Goal: Transaction & Acquisition: Obtain resource

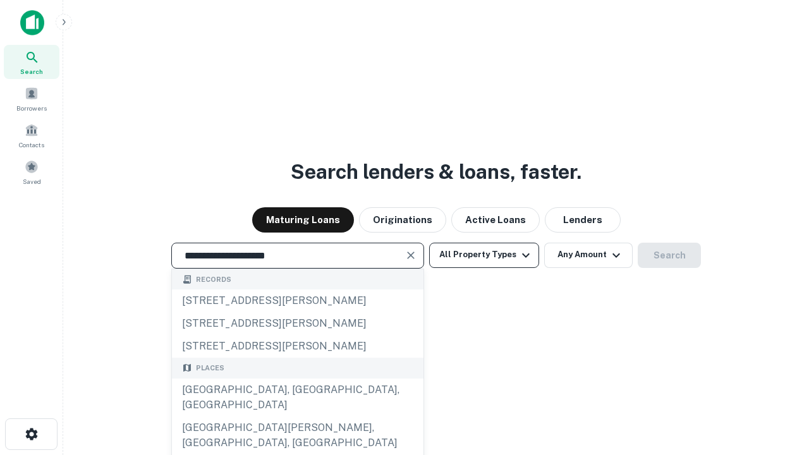
click at [297, 416] on div "[GEOGRAPHIC_DATA], [GEOGRAPHIC_DATA], [GEOGRAPHIC_DATA]" at bounding box center [297, 397] width 251 height 38
click at [484, 255] on button "All Property Types" at bounding box center [484, 255] width 110 height 25
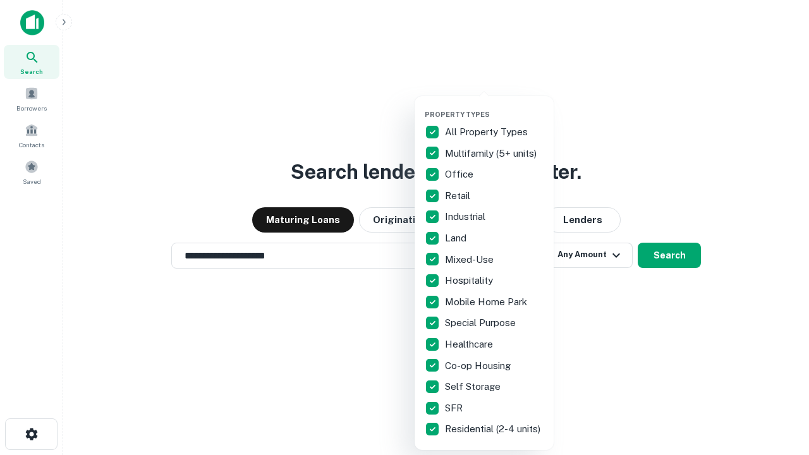
type input "**********"
click at [494, 106] on button "button" at bounding box center [494, 106] width 139 height 1
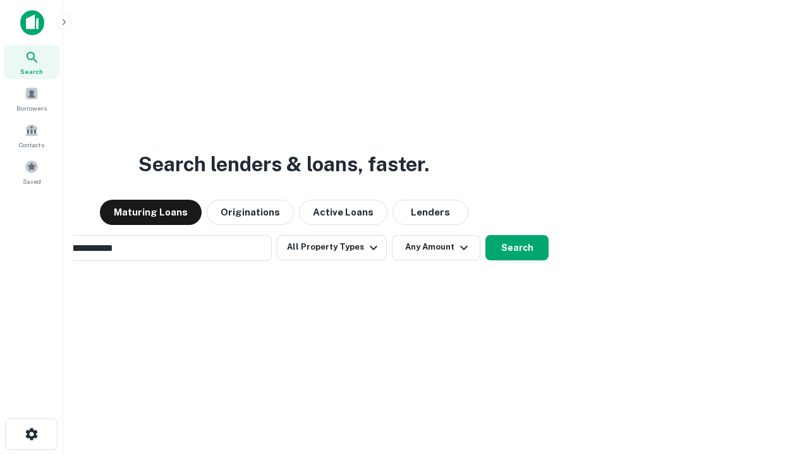
scroll to position [20, 0]
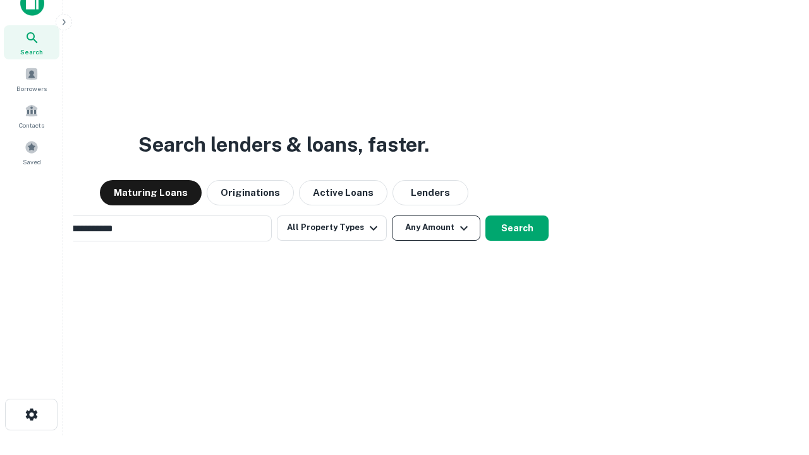
click at [392, 215] on button "Any Amount" at bounding box center [436, 227] width 88 height 25
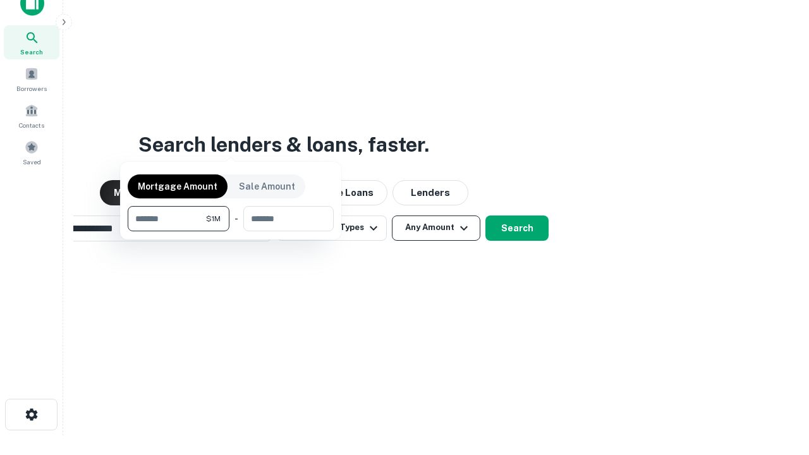
scroll to position [20, 0]
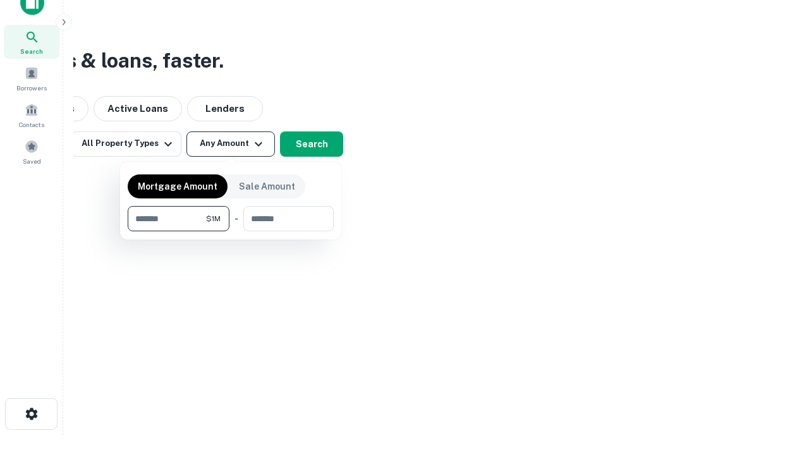
type input "*******"
click at [231, 231] on button "button" at bounding box center [231, 231] width 206 height 1
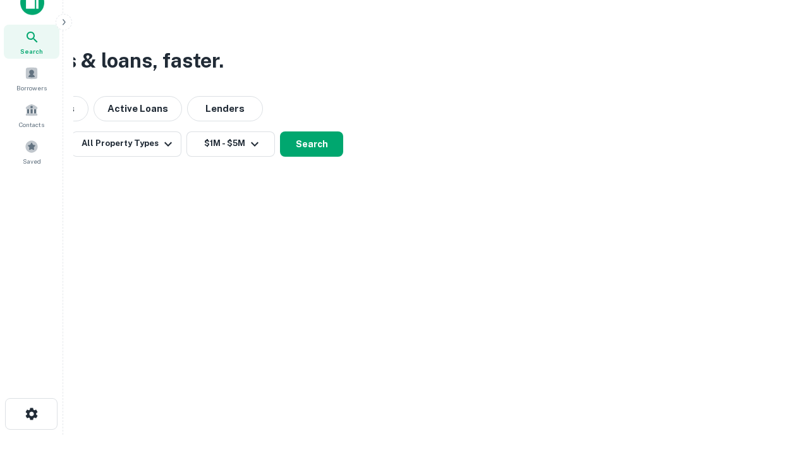
scroll to position [20, 0]
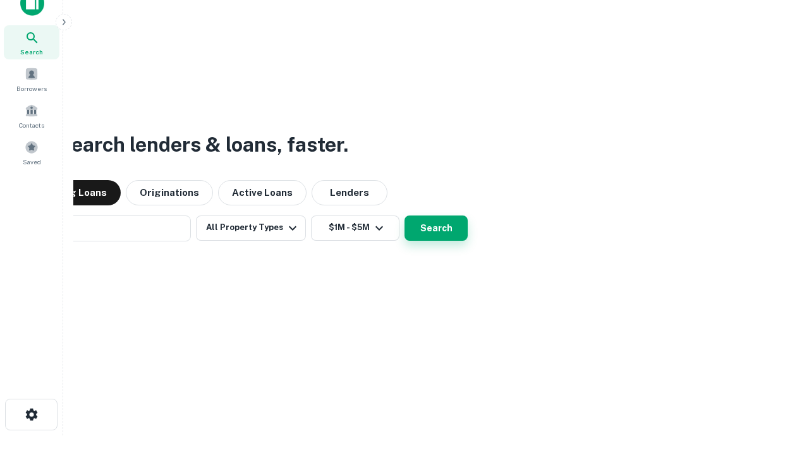
click at [404, 215] on button "Search" at bounding box center [435, 227] width 63 height 25
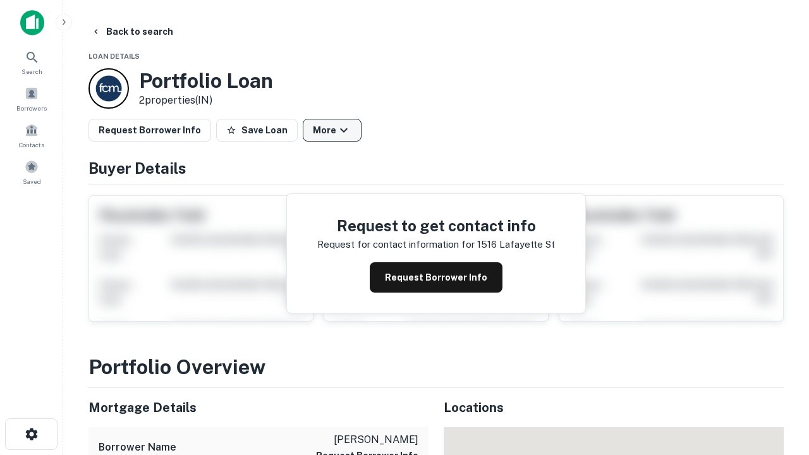
click at [332, 130] on button "More" at bounding box center [332, 130] width 59 height 23
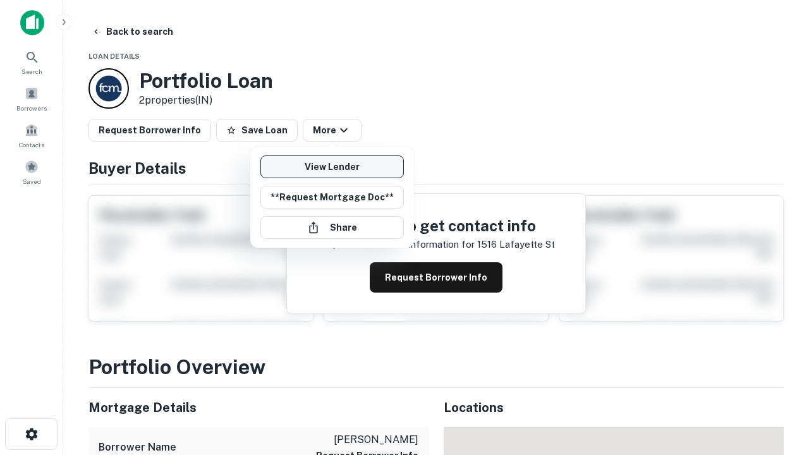
click at [332, 167] on link "View Lender" at bounding box center [331, 166] width 143 height 23
